Goal: Transaction & Acquisition: Subscribe to service/newsletter

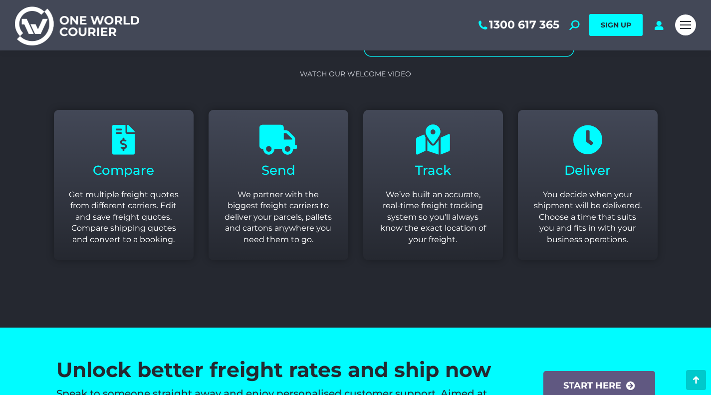
scroll to position [1247, 0]
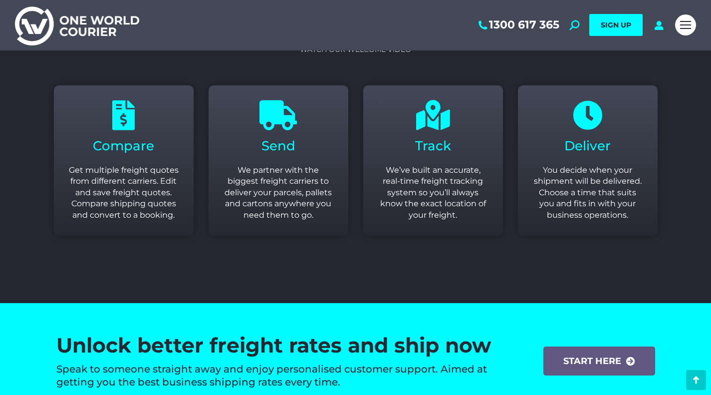
click at [139, 133] on div "Compare Get multiple freight quotes from different carriers. Edit and save frei…" at bounding box center [124, 160] width 110 height 120
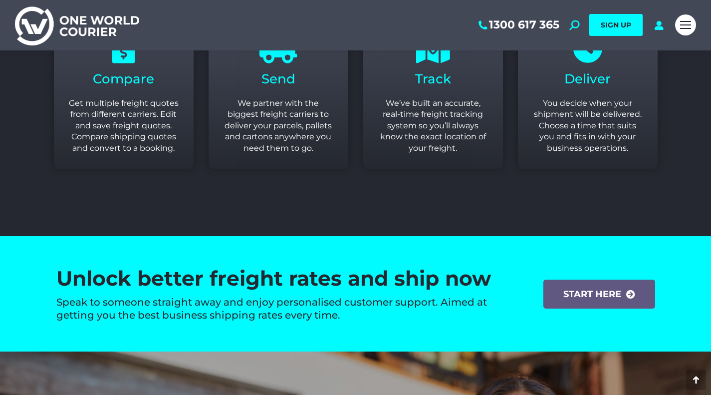
scroll to position [1347, 0]
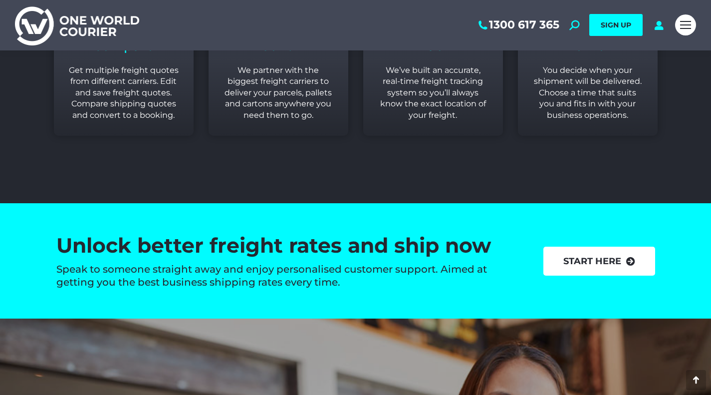
click at [594, 252] on link "start here" at bounding box center [599, 260] width 112 height 29
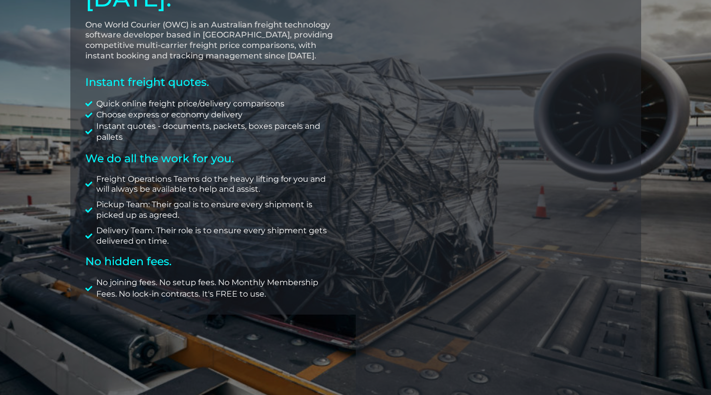
scroll to position [249, 0]
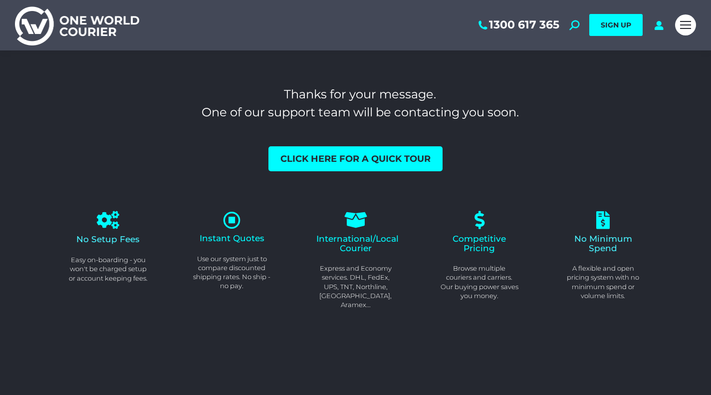
click at [390, 159] on span "Click here for a quick tour" at bounding box center [355, 158] width 150 height 9
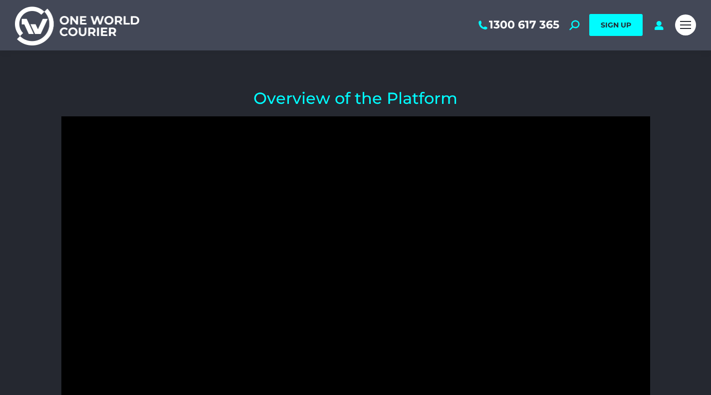
click at [687, 22] on span "Mobile menu icon" at bounding box center [685, 21] width 11 height 1
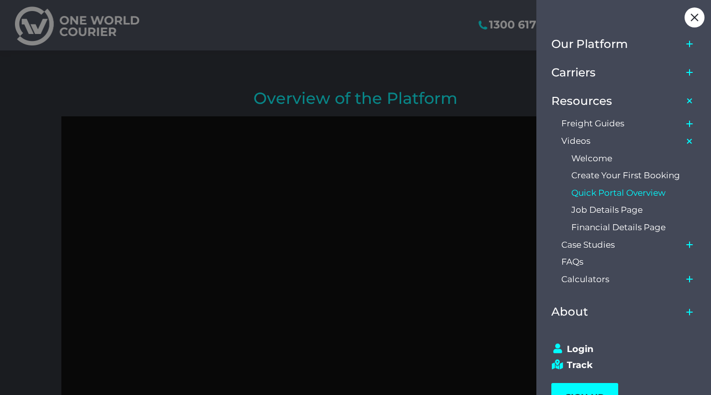
click at [441, 66] on div at bounding box center [355, 197] width 711 height 395
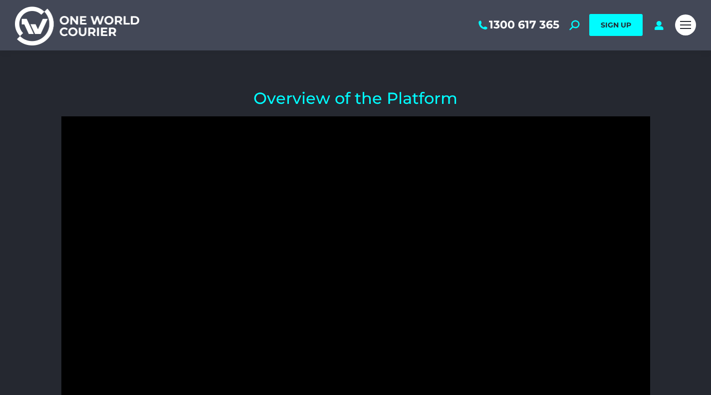
click at [623, 26] on span "SIGN UP" at bounding box center [615, 24] width 30 height 9
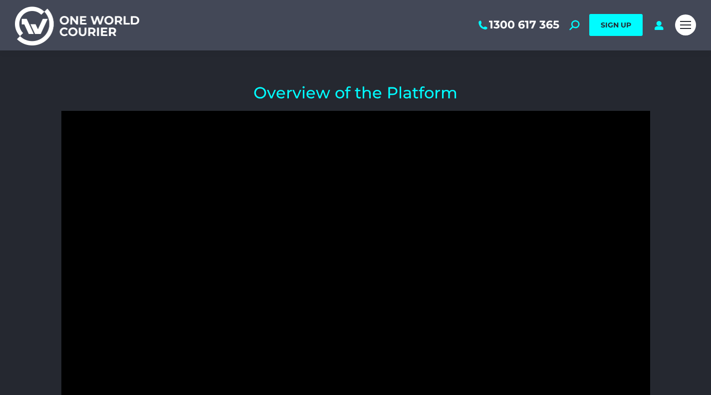
scroll to position [50, 0]
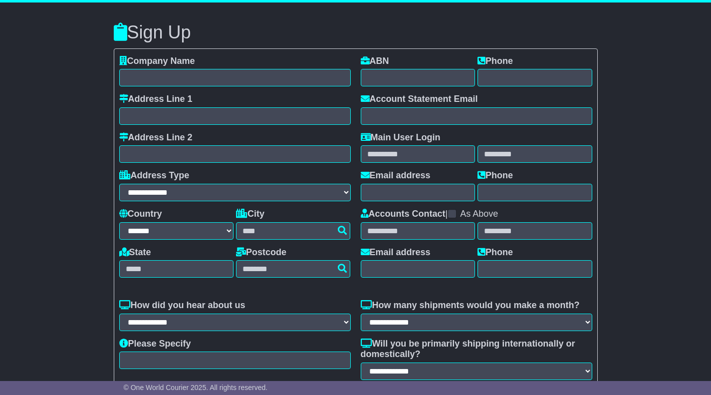
select select "**"
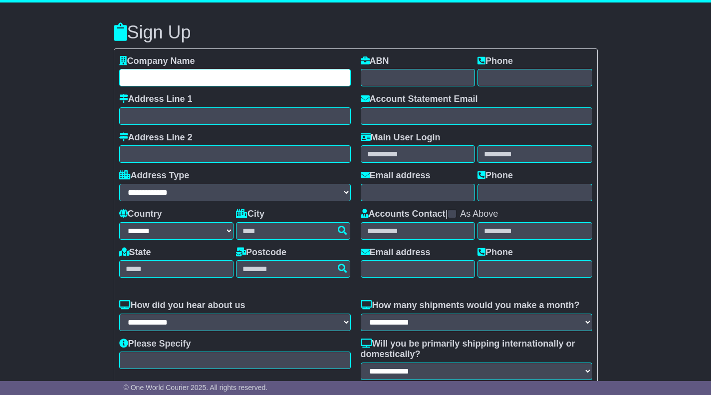
click at [244, 81] on input "text" at bounding box center [234, 77] width 231 height 17
